Goal: Information Seeking & Learning: Learn about a topic

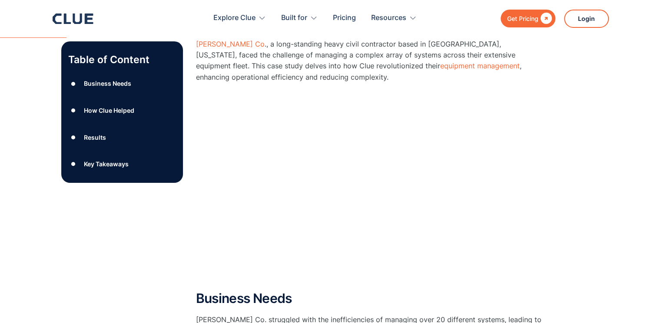
scroll to position [224, 0]
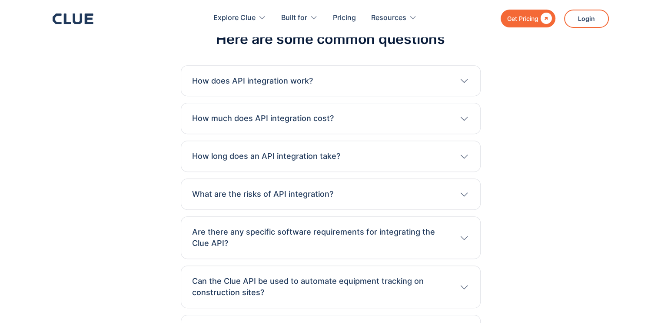
scroll to position [3786, 0]
click at [327, 75] on div "How does API integration work?" at bounding box center [330, 80] width 277 height 11
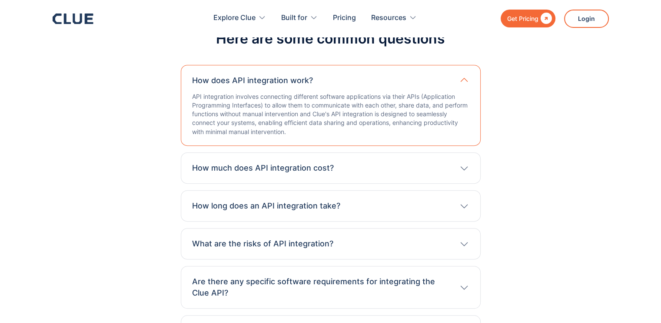
click at [354, 162] on div "How much does API integration cost?" at bounding box center [330, 167] width 277 height 11
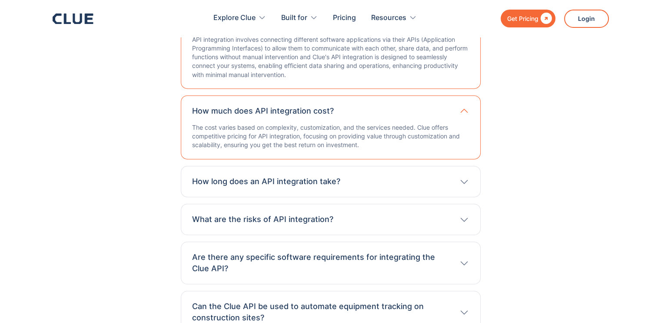
scroll to position [3856, 0]
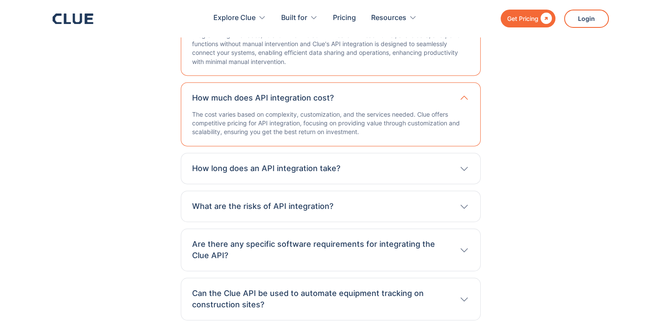
click at [395, 163] on div "How long does an API integration take?" at bounding box center [330, 168] width 277 height 11
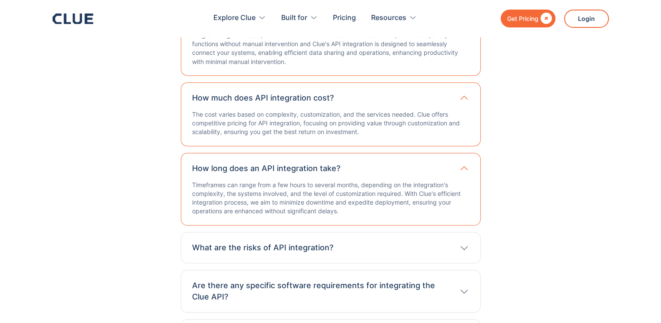
click at [395, 163] on div "How long does an API integration take?" at bounding box center [330, 168] width 277 height 11
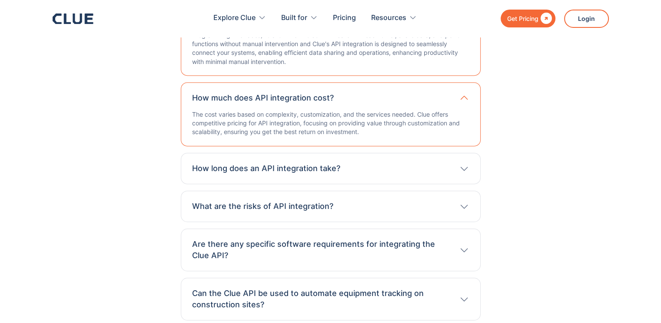
click at [380, 190] on div "What are the risks of API integration? Risks include data breaches, loss of ser…" at bounding box center [331, 205] width 300 height 31
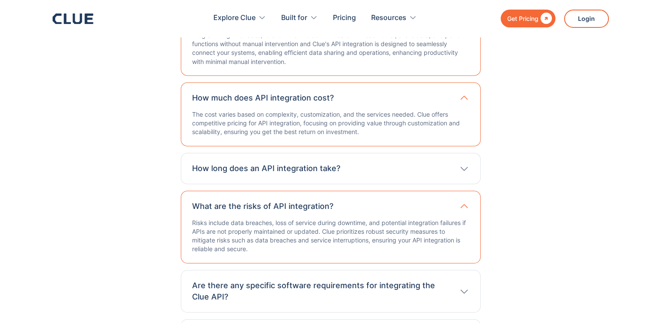
click at [380, 190] on div "What are the risks of API integration? Risks include data breaches, loss of ser…" at bounding box center [331, 226] width 300 height 73
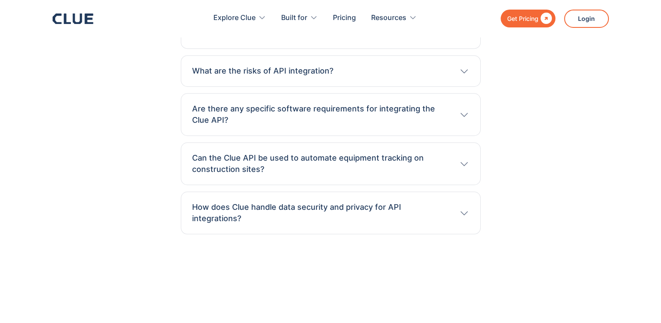
scroll to position [4004, 0]
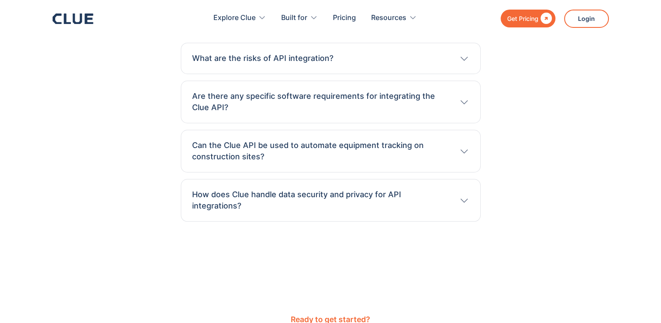
click at [345, 140] on h3 "Can the Clue API be used to automate equipment tracking on construction sites?" at bounding box center [321, 151] width 258 height 23
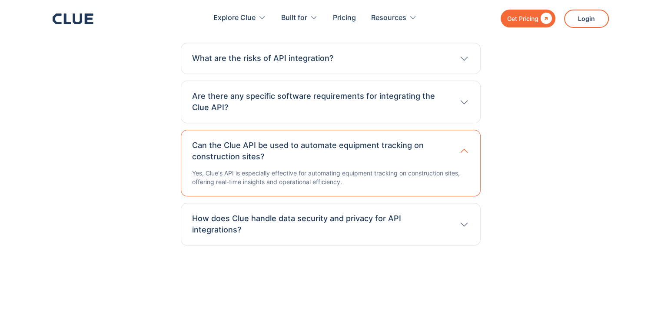
click at [324, 140] on h3 "Can the Clue API be used to automate equipment tracking on construction sites?" at bounding box center [321, 151] width 258 height 23
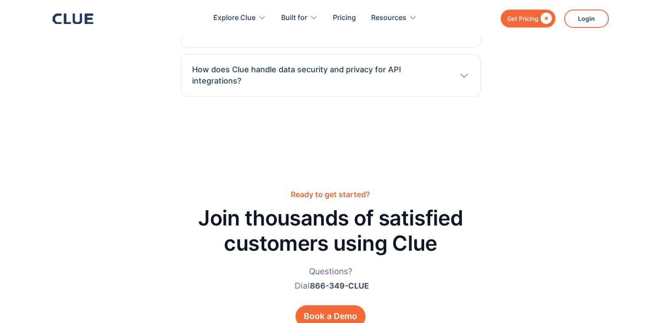
scroll to position [4130, 0]
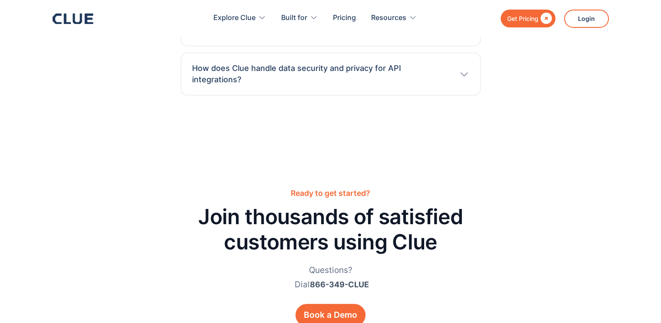
click at [304, 63] on div "How does Clue handle data security and privacy for API integrations? Clue emplo…" at bounding box center [331, 74] width 300 height 43
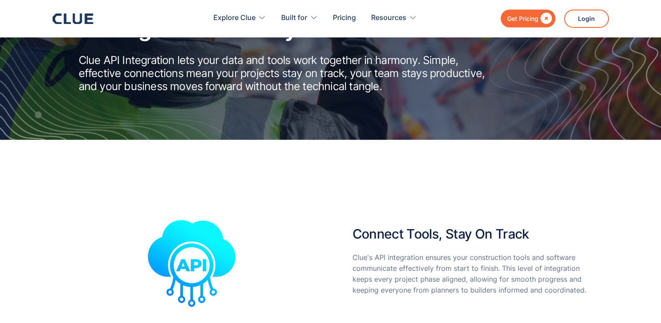
scroll to position [0, 0]
